Goal: Information Seeking & Learning: Check status

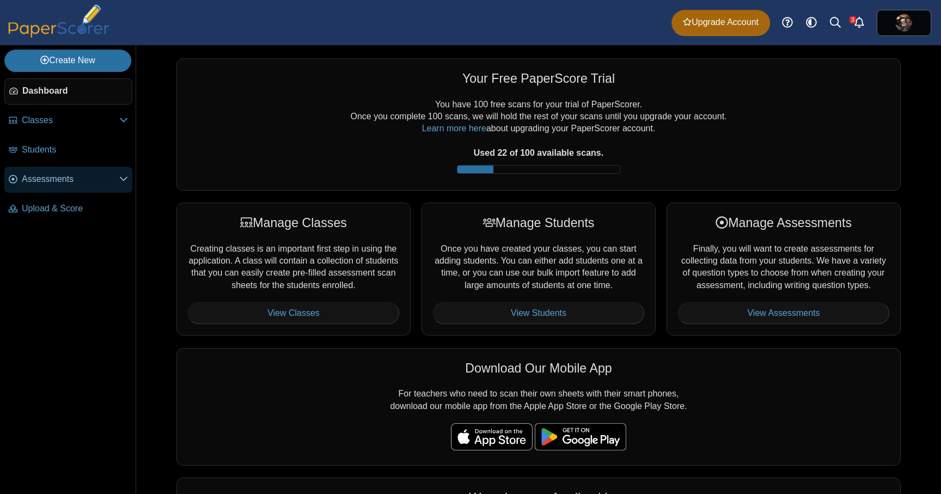
click at [127, 180] on icon at bounding box center [123, 178] width 9 height 9
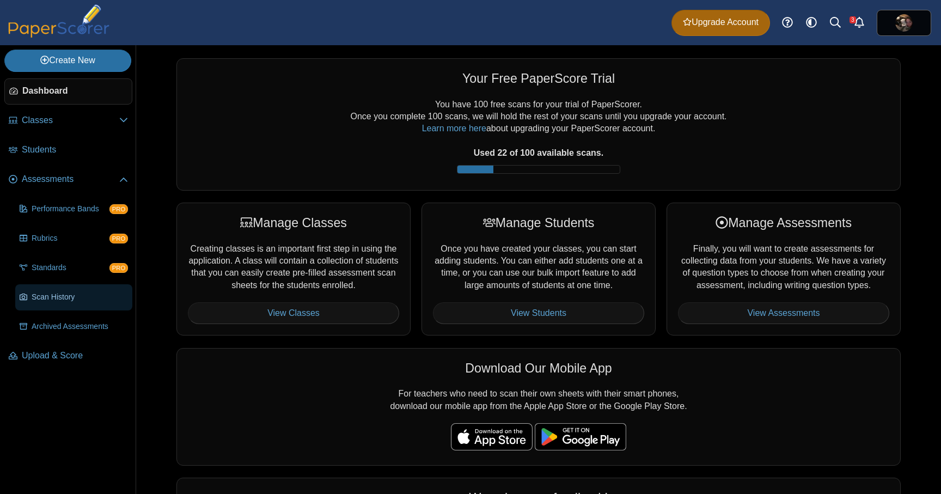
click at [65, 299] on span "Scan History" at bounding box center [80, 297] width 96 height 11
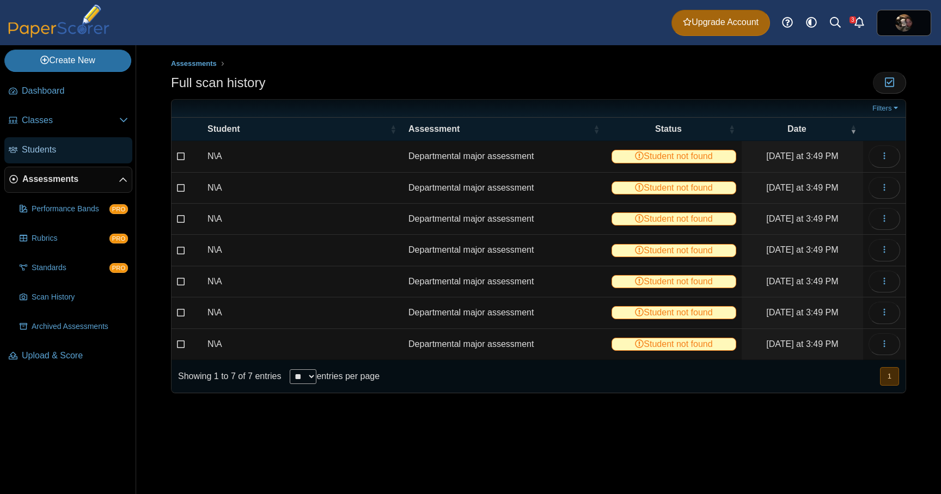
click at [63, 145] on span "Students" at bounding box center [75, 150] width 106 height 12
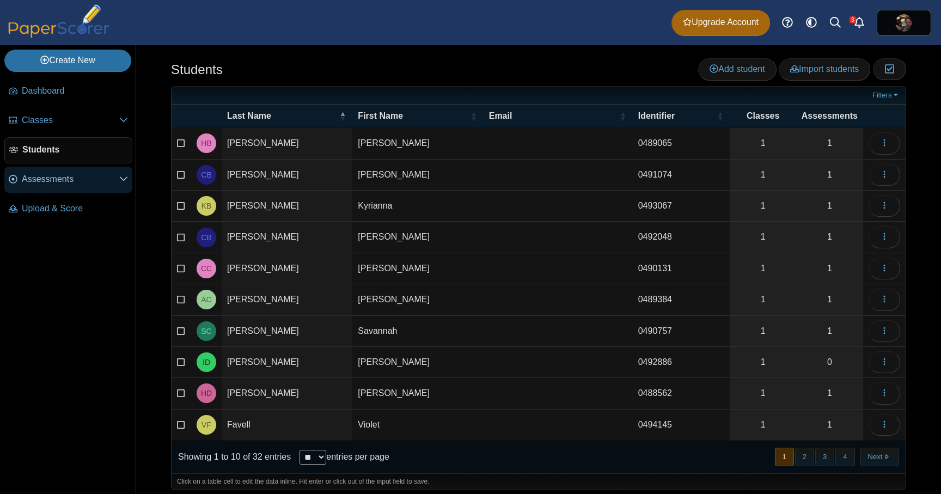
click at [124, 181] on icon at bounding box center [123, 178] width 9 height 9
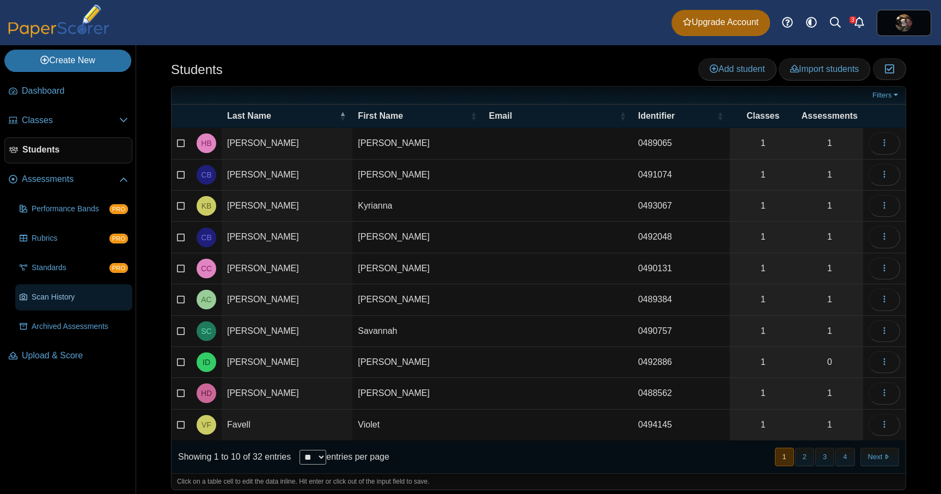
click at [70, 297] on span "Scan History" at bounding box center [80, 297] width 96 height 11
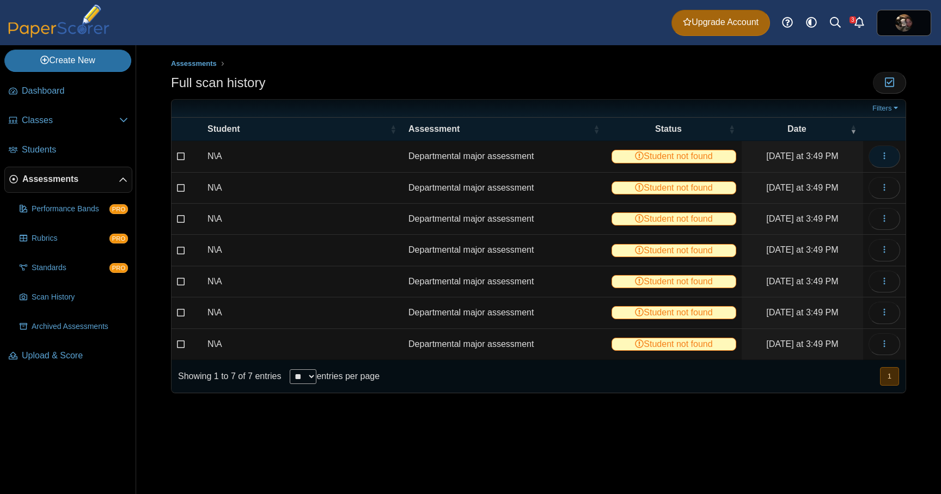
click at [873, 155] on button "button" at bounding box center [884, 156] width 32 height 22
click at [841, 181] on link "View scanned test" at bounding box center [834, 181] width 131 height 16
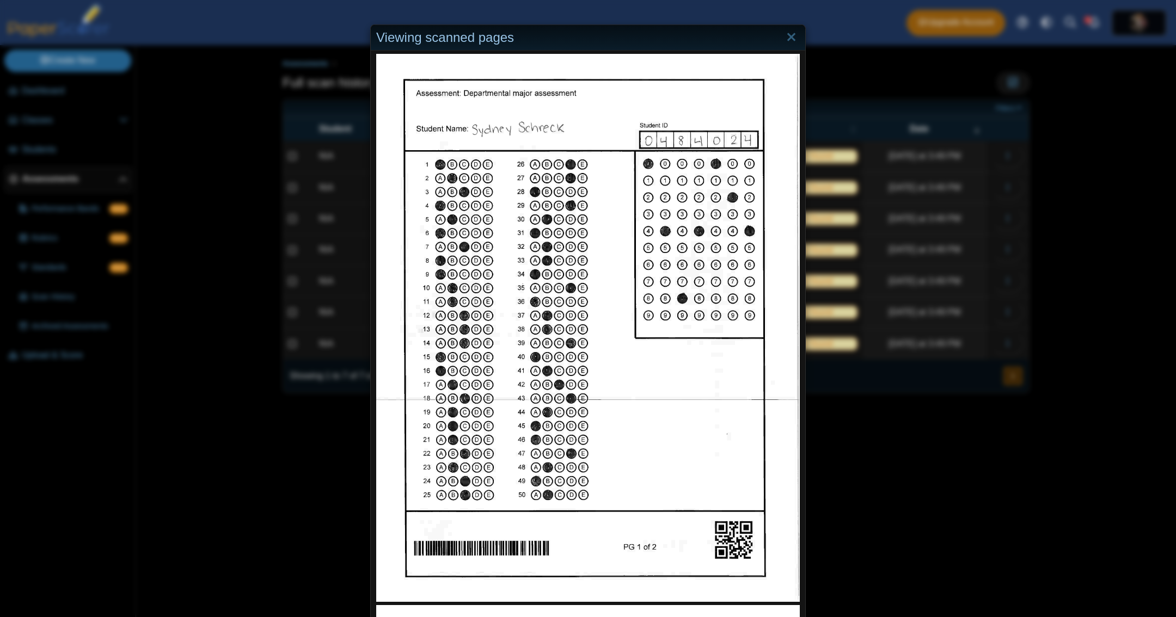
click at [716, 403] on img at bounding box center [588, 328] width 424 height 548
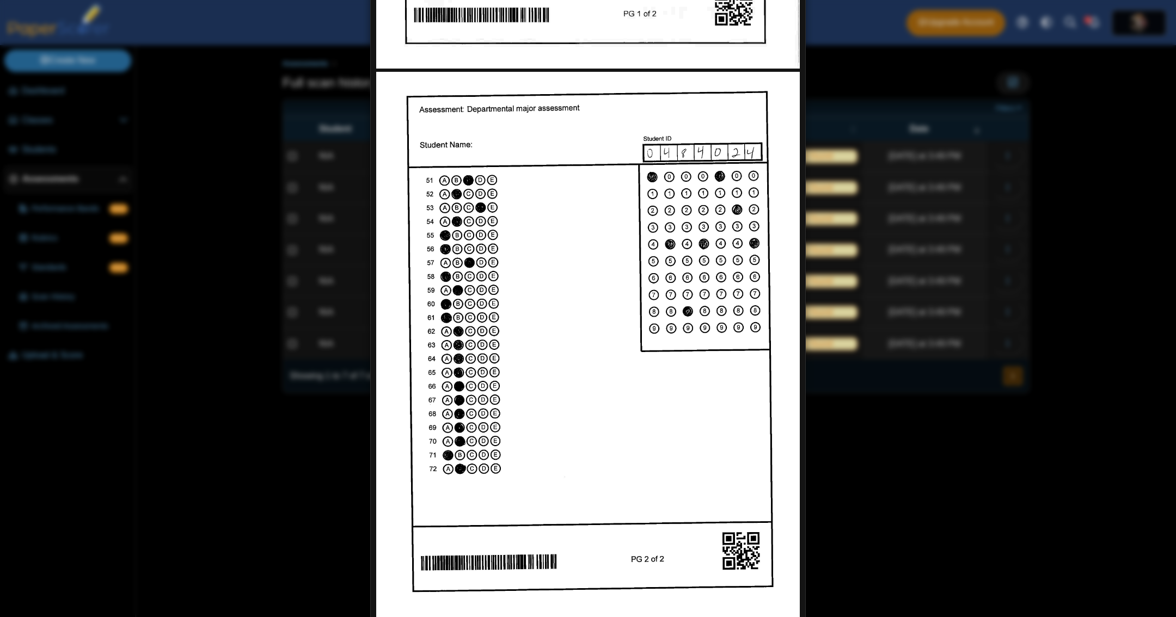
scroll to position [548, 0]
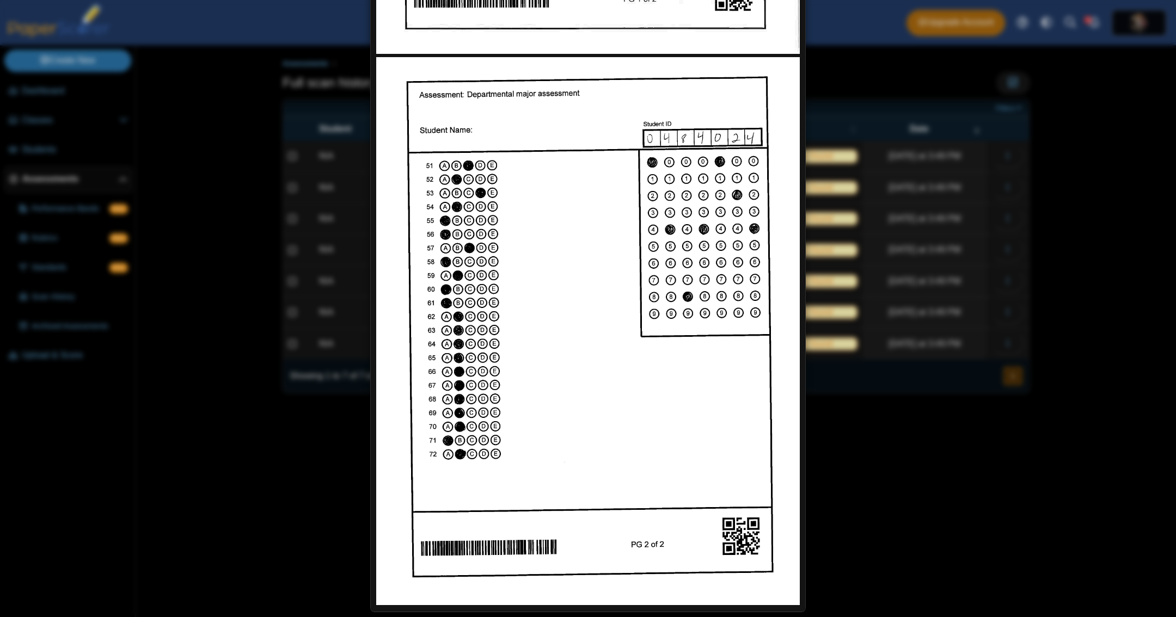
click at [310, 493] on div "Viewing scanned pages" at bounding box center [588, 308] width 1176 height 617
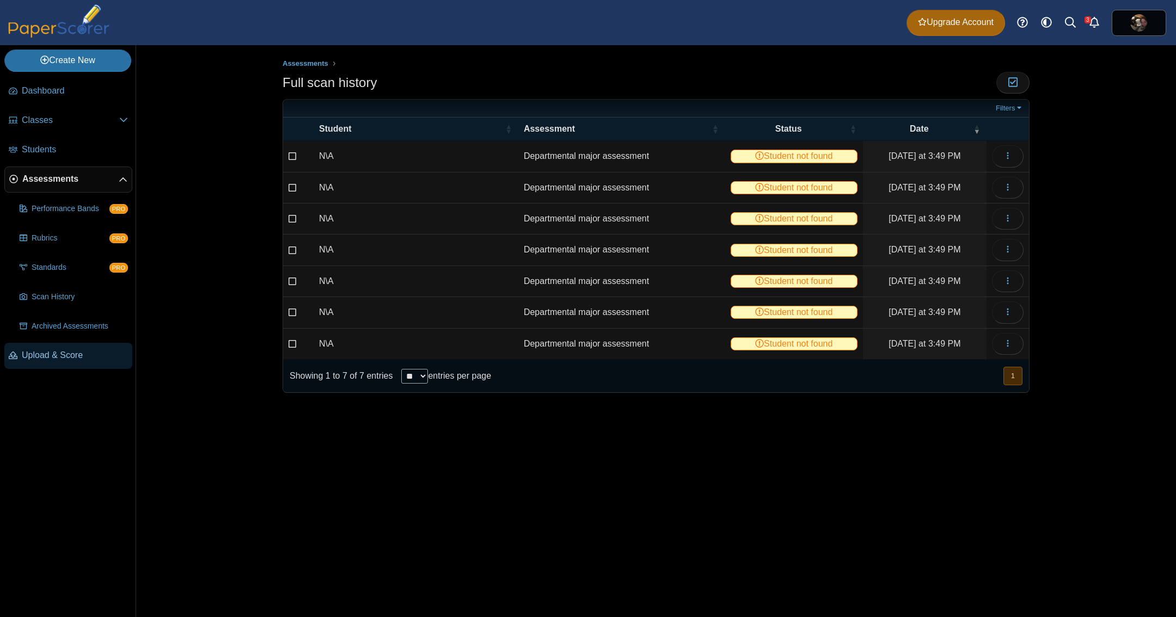
click at [67, 346] on link "Upload & Score" at bounding box center [68, 356] width 128 height 26
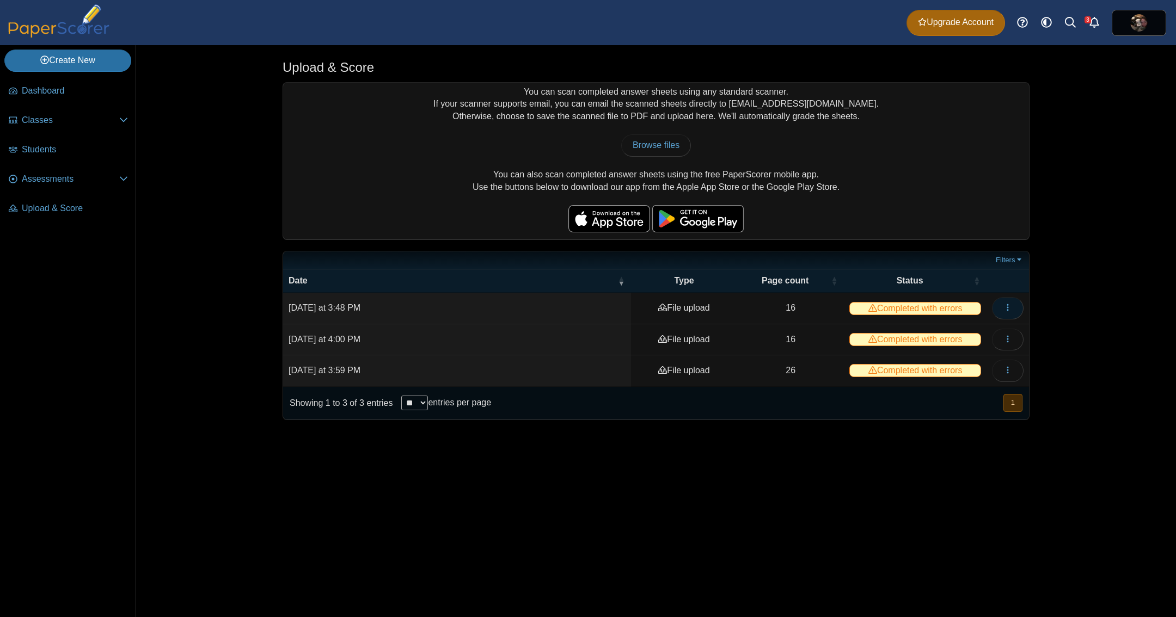
click at [1010, 306] on icon "button" at bounding box center [1007, 307] width 9 height 9
click at [988, 332] on link "View scanned pages" at bounding box center [958, 331] width 131 height 16
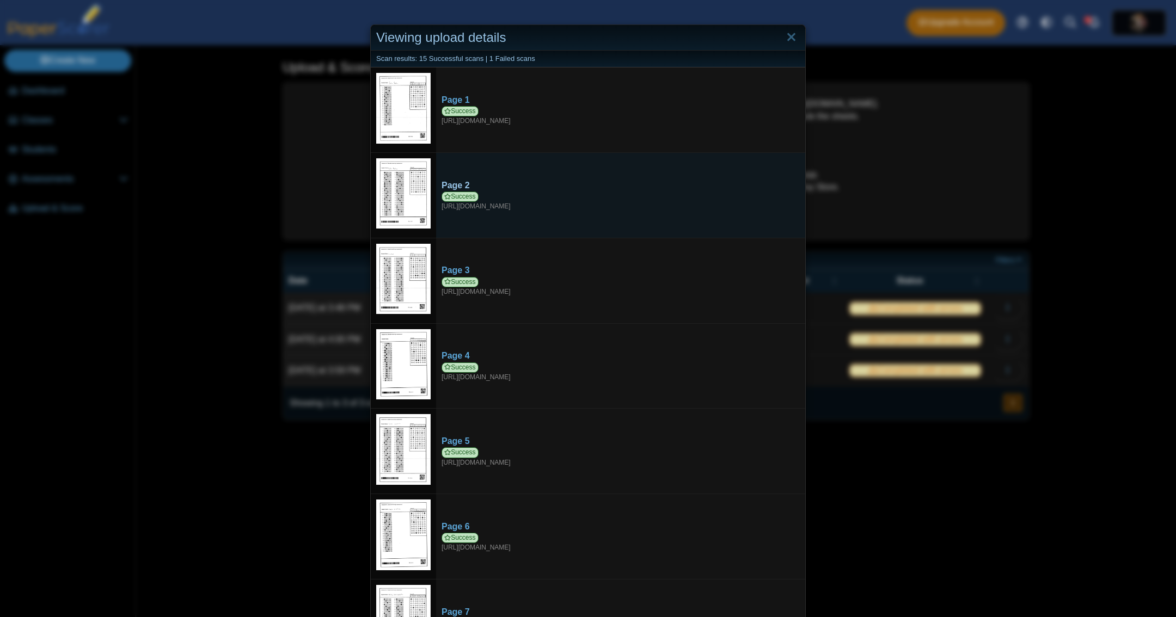
click at [483, 186] on div "Page 2" at bounding box center [621, 186] width 358 height 12
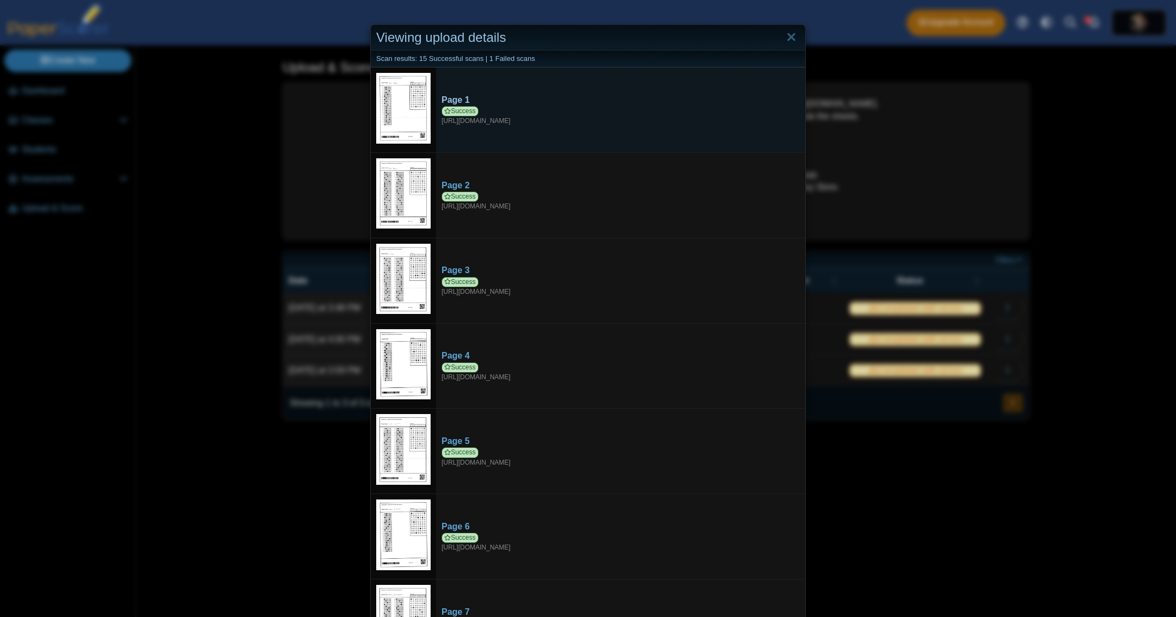
click at [446, 98] on div "Page 1" at bounding box center [621, 100] width 358 height 12
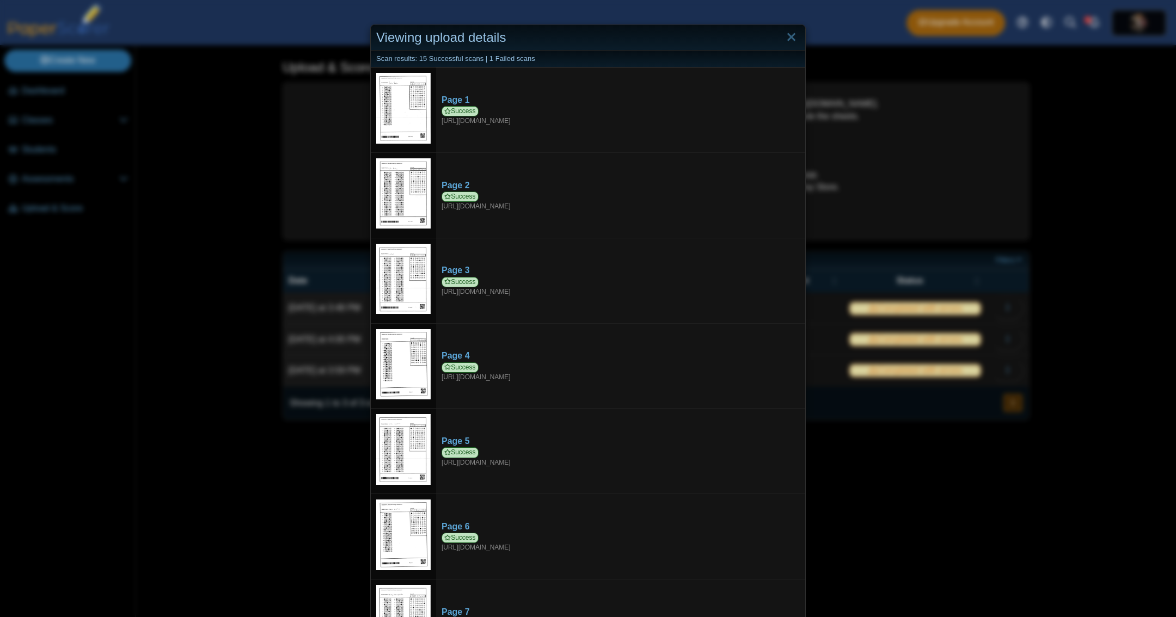
click at [924, 156] on div "Viewing upload details Scan results: 15 Successful scans | 1 Failed scans Page …" at bounding box center [588, 308] width 1176 height 617
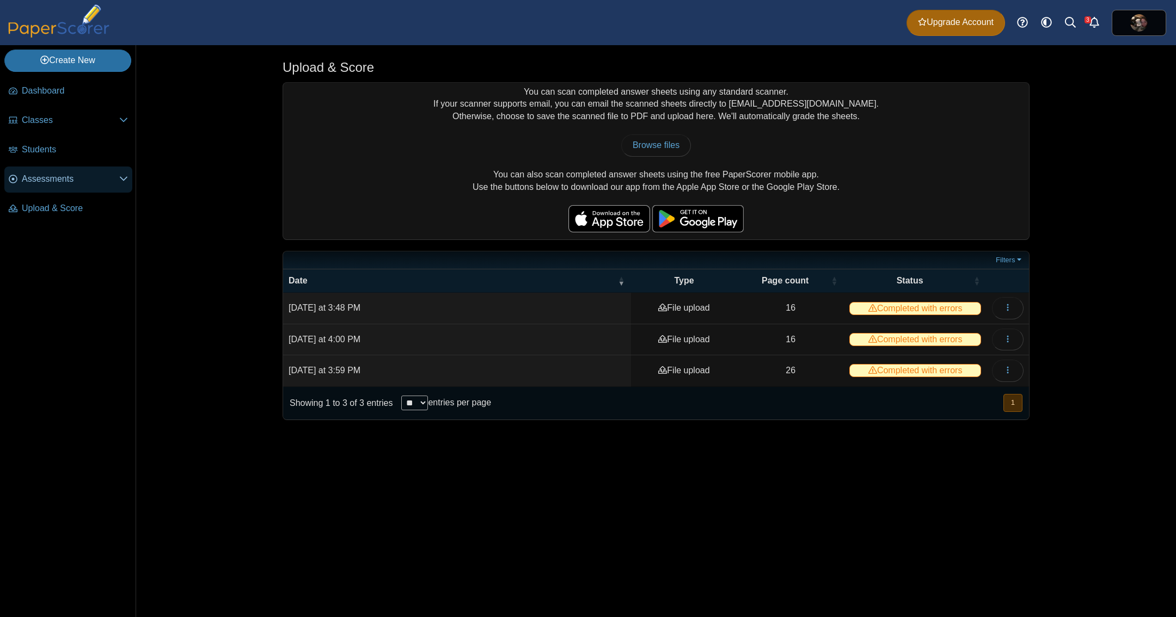
click at [121, 181] on icon at bounding box center [123, 178] width 9 height 9
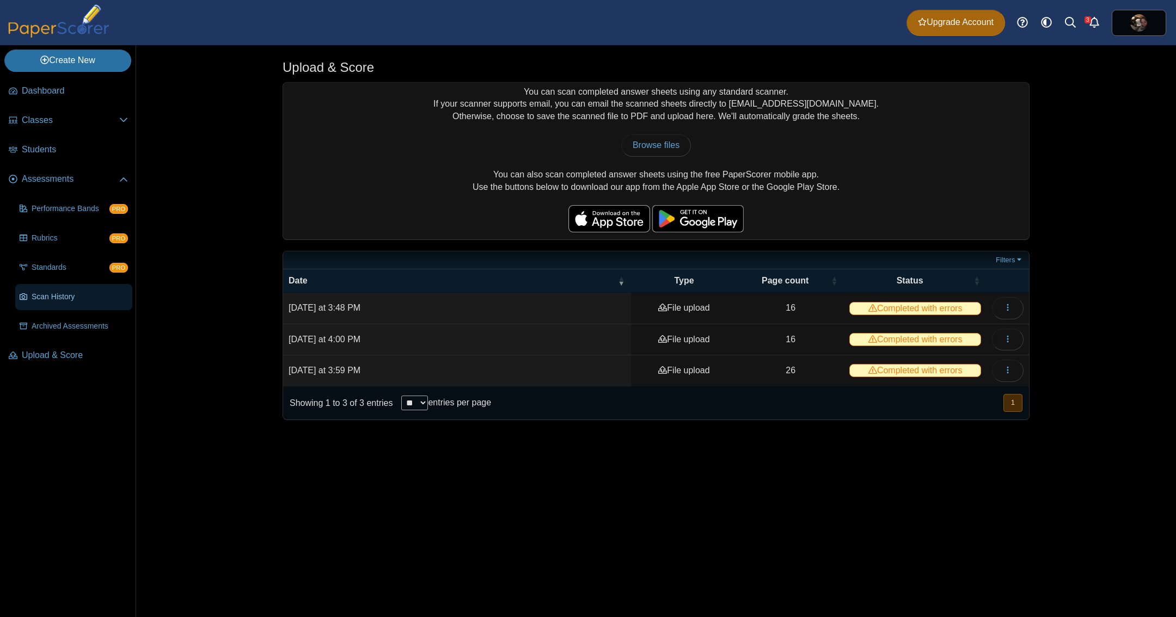
click at [57, 296] on span "Scan History" at bounding box center [80, 297] width 96 height 11
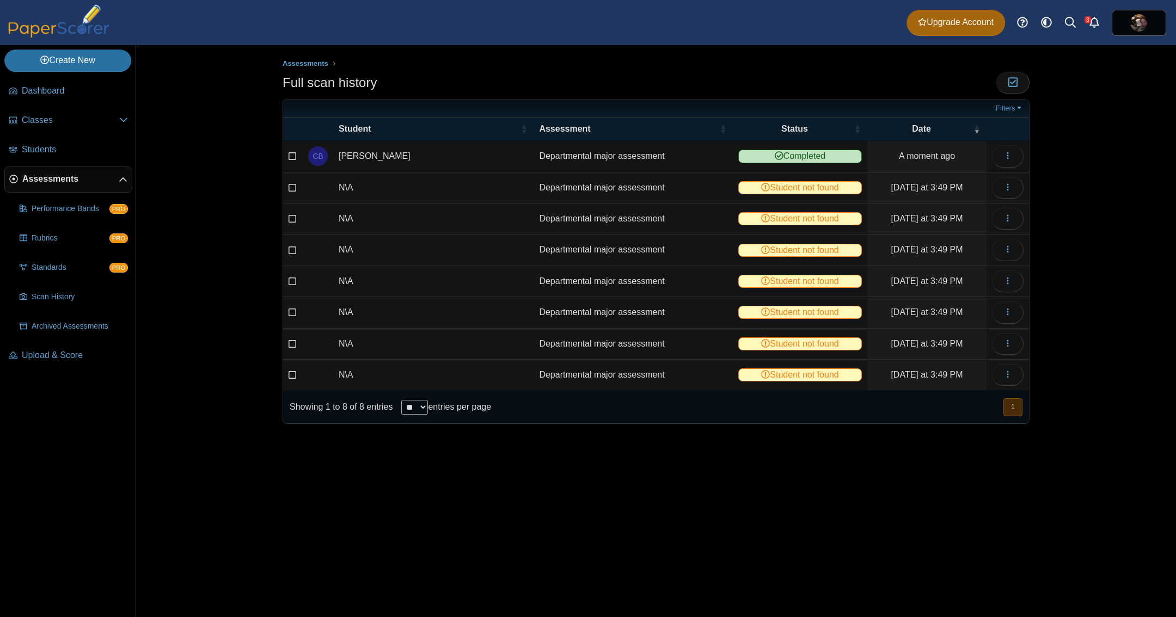
click at [1063, 174] on div "Assessments Full scan history Moderation 0" at bounding box center [656, 331] width 817 height 572
